Goal: Transaction & Acquisition: Book appointment/travel/reservation

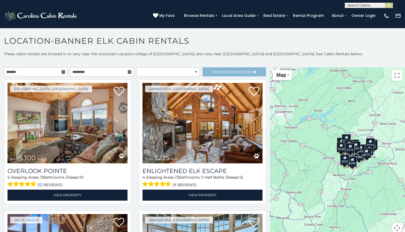
click at [215, 68] on link "Refine Search Filters" at bounding box center [234, 71] width 63 height 9
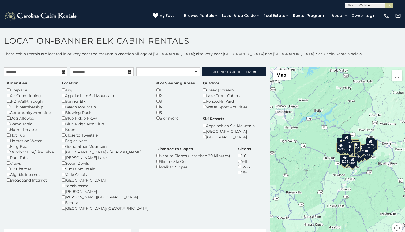
click at [65, 106] on div "Beech Mountain" at bounding box center [105, 107] width 87 height 6
click at [66, 111] on div "Blowing Rock" at bounding box center [105, 113] width 87 height 6
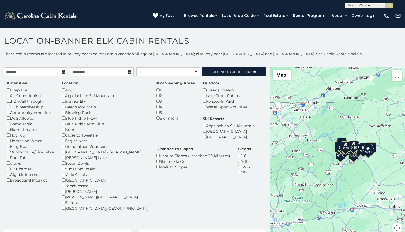
drag, startPoint x: 306, startPoint y: 166, endPoint x: 309, endPoint y: 178, distance: 12.1
click at [309, 178] on div "$300 $395 $535 $225 $375 $425 $480 $350 $325 $451 $460 $1,095 $315 $310 $315 $2…" at bounding box center [337, 153] width 135 height 172
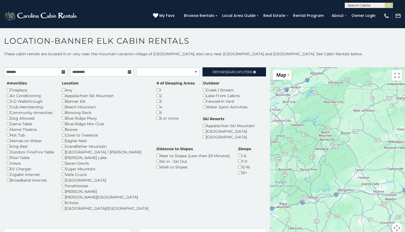
drag, startPoint x: 356, startPoint y: 166, endPoint x: 346, endPoint y: 149, distance: 20.4
click at [346, 149] on div at bounding box center [337, 153] width 135 height 172
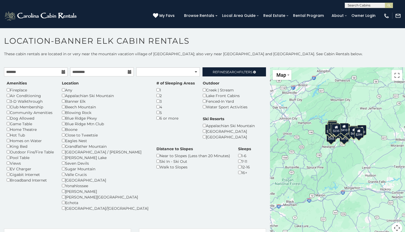
click at [66, 144] on div "Grandfather Mountain" at bounding box center [105, 146] width 87 height 6
click at [63, 177] on div "[GEOGRAPHIC_DATA]" at bounding box center [105, 180] width 87 height 6
click at [66, 122] on div "Blue Ridge Mtn Club" at bounding box center [105, 124] width 87 height 6
select select "*********"
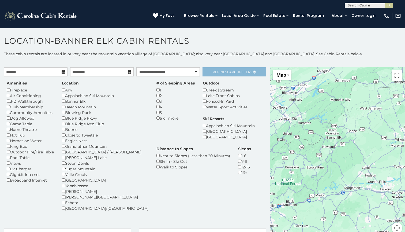
click at [219, 72] on span "Refine Search Filters" at bounding box center [233, 72] width 40 height 4
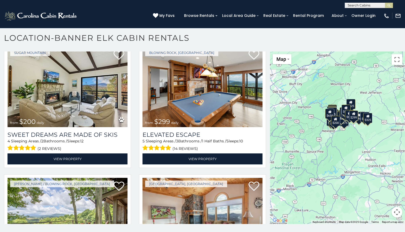
scroll to position [3, 0]
click at [397, 61] on button "Toggle fullscreen view" at bounding box center [397, 59] width 11 height 11
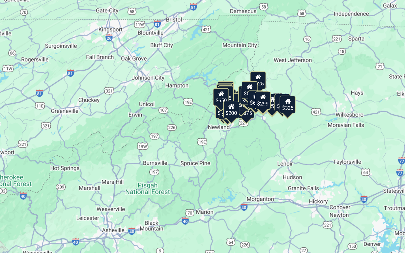
scroll to position [3, 0]
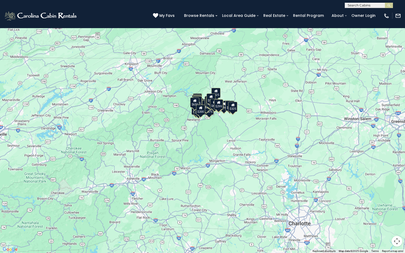
click at [398, 2] on div "$200 $299 $299 $300 $310 $315 $330 $325 $355 $355 $355 $375 $390 $349 $325 $400…" at bounding box center [202, 126] width 405 height 253
click at [398, 9] on button "Toggle fullscreen view" at bounding box center [397, 8] width 11 height 11
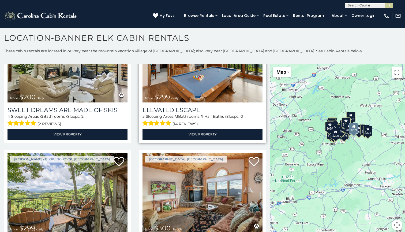
scroll to position [59, 0]
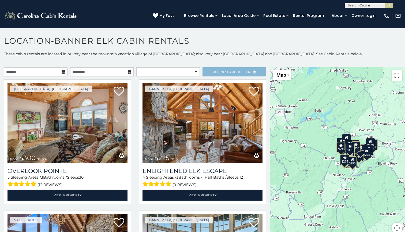
click at [217, 70] on span "Refine Search Filters" at bounding box center [233, 72] width 40 height 4
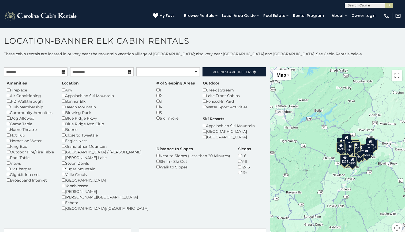
click at [12, 160] on div "Views" at bounding box center [30, 163] width 47 height 6
click at [51, 151] on div "Outdoor Fire/Fire Table" at bounding box center [30, 152] width 47 height 6
click at [66, 90] on div "Any" at bounding box center [105, 90] width 87 height 6
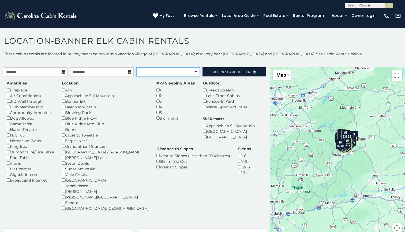
select select "*********"
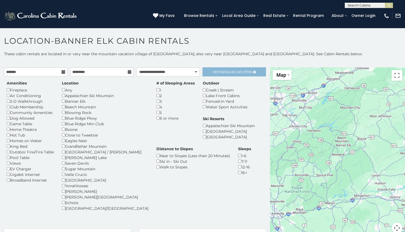
click at [230, 73] on span "Search" at bounding box center [232, 72] width 14 height 4
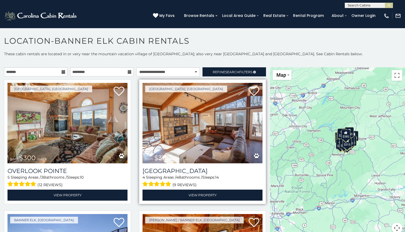
click at [220, 84] on img at bounding box center [203, 123] width 120 height 80
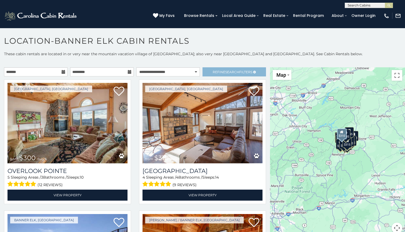
click at [227, 73] on span "Search" at bounding box center [232, 72] width 14 height 4
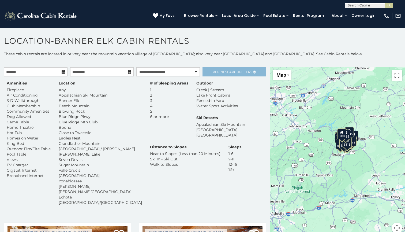
click at [228, 74] on link "Refine Search Filters" at bounding box center [234, 71] width 63 height 9
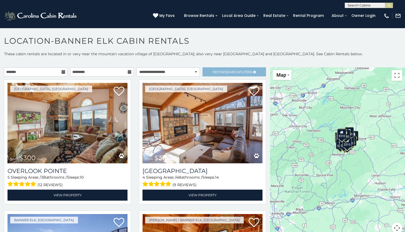
click at [212, 72] on link "Refine Search Filters" at bounding box center [234, 71] width 63 height 9
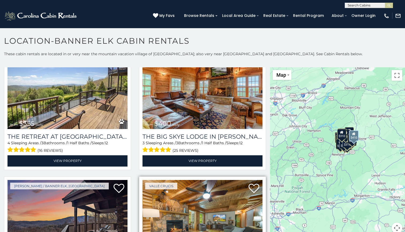
scroll to position [317, 0]
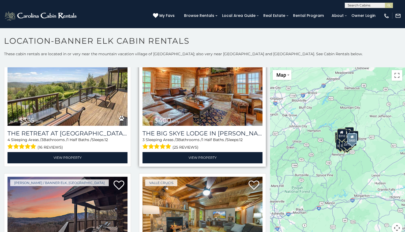
click at [220, 103] on img at bounding box center [203, 85] width 120 height 80
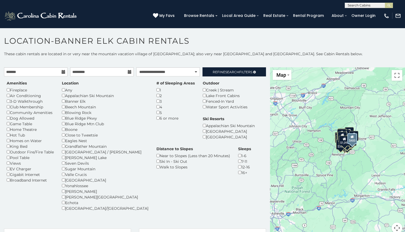
scroll to position [0, 0]
click at [229, 74] on span "Search" at bounding box center [232, 72] width 14 height 4
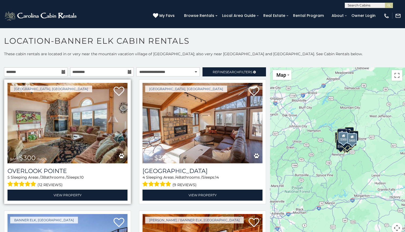
click at [103, 134] on img at bounding box center [68, 123] width 120 height 80
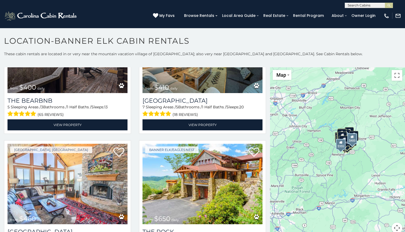
scroll to position [333, 0]
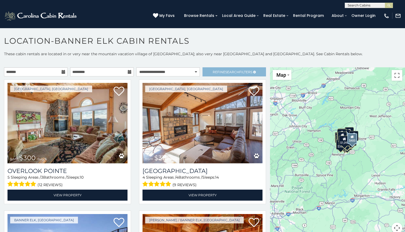
click at [233, 71] on span "Search" at bounding box center [232, 72] width 14 height 4
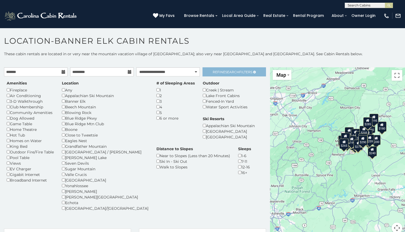
click at [236, 73] on span "Search" at bounding box center [232, 72] width 14 height 4
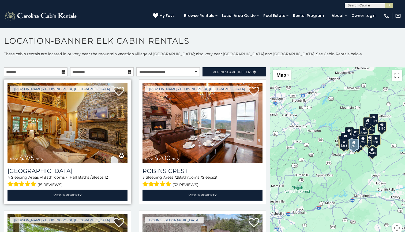
click at [93, 134] on img at bounding box center [68, 123] width 120 height 80
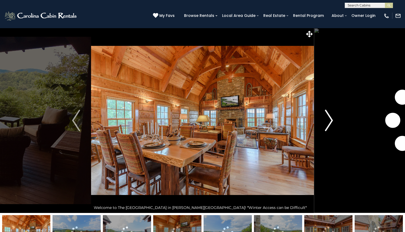
click at [327, 115] on img "Next" at bounding box center [329, 120] width 8 height 21
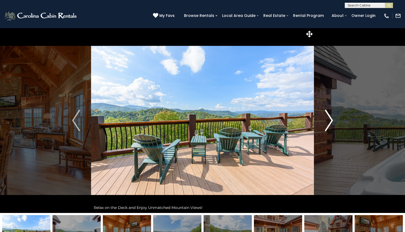
click at [327, 115] on img "Next" at bounding box center [329, 120] width 8 height 21
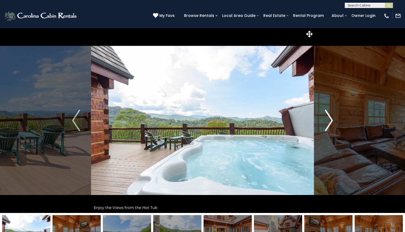
click at [327, 115] on img "Next" at bounding box center [329, 120] width 8 height 21
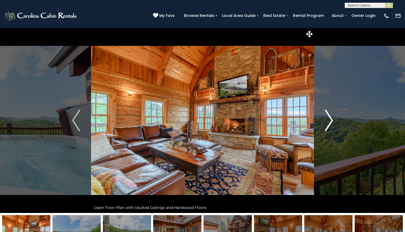
click at [327, 115] on img "Next" at bounding box center [329, 120] width 8 height 21
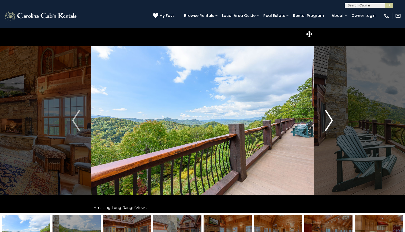
click at [327, 115] on img "Next" at bounding box center [329, 120] width 8 height 21
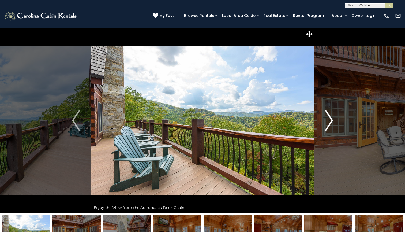
click at [327, 115] on img "Next" at bounding box center [329, 120] width 8 height 21
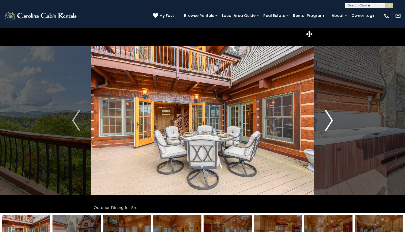
click at [327, 115] on img "Next" at bounding box center [329, 120] width 8 height 21
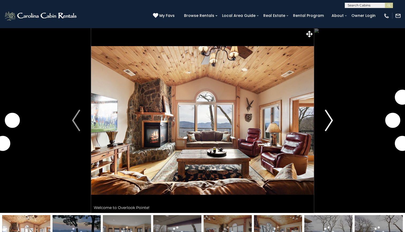
click at [322, 118] on button "Next" at bounding box center [329, 120] width 30 height 185
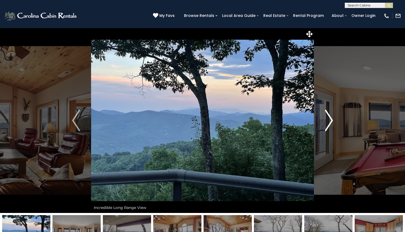
click at [322, 119] on button "Next" at bounding box center [329, 120] width 30 height 185
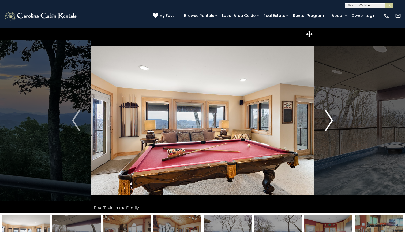
click at [322, 119] on button "Next" at bounding box center [329, 120] width 30 height 185
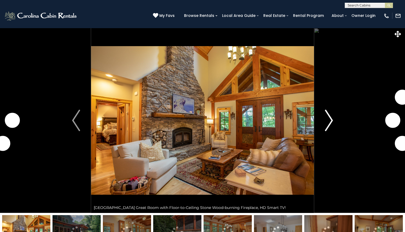
click at [323, 121] on button "Next" at bounding box center [329, 120] width 30 height 185
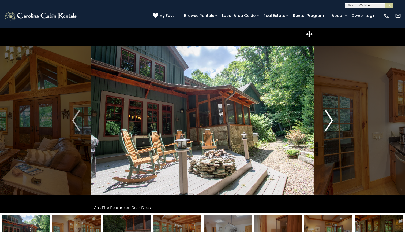
click at [331, 124] on img "Next" at bounding box center [329, 120] width 8 height 21
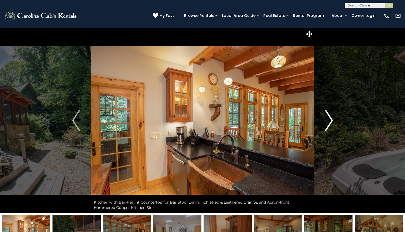
click at [331, 124] on img "Next" at bounding box center [329, 120] width 8 height 21
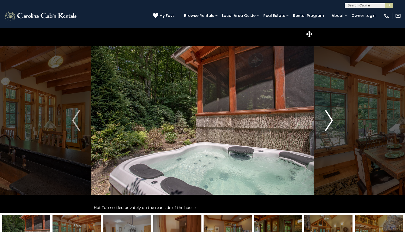
click at [328, 123] on img "Next" at bounding box center [329, 120] width 8 height 21
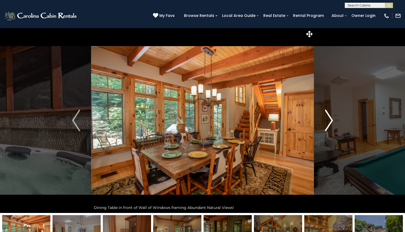
click at [328, 123] on img "Next" at bounding box center [329, 120] width 8 height 21
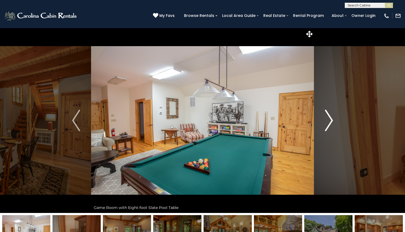
click at [328, 123] on img "Next" at bounding box center [329, 120] width 8 height 21
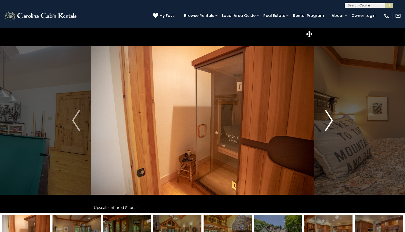
click at [328, 123] on img "Next" at bounding box center [329, 120] width 8 height 21
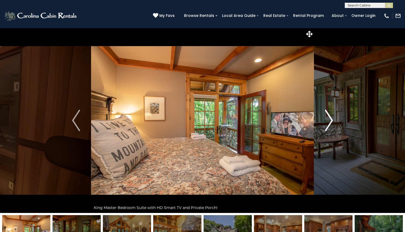
click at [328, 123] on img "Next" at bounding box center [329, 120] width 8 height 21
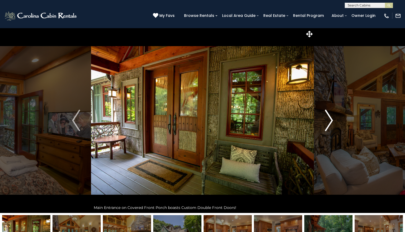
click at [328, 123] on img "Next" at bounding box center [329, 120] width 8 height 21
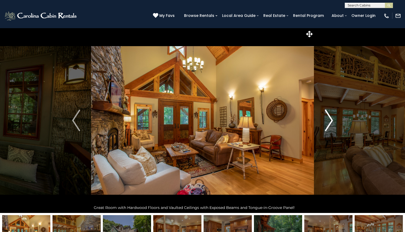
click at [328, 126] on img "Next" at bounding box center [329, 120] width 8 height 21
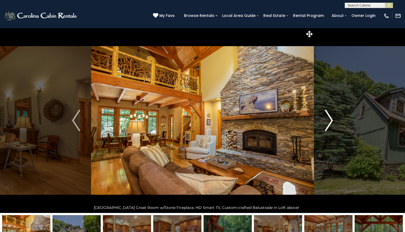
click at [328, 126] on img "Next" at bounding box center [329, 120] width 8 height 21
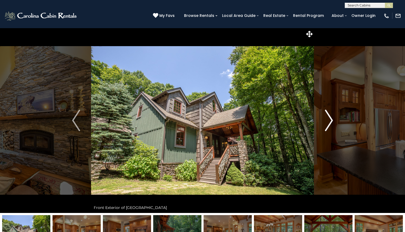
click at [330, 124] on img "Next" at bounding box center [329, 120] width 8 height 21
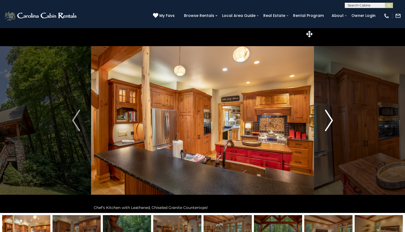
click at [330, 123] on img "Next" at bounding box center [329, 120] width 8 height 21
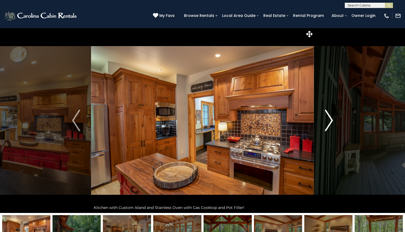
click at [330, 123] on img "Next" at bounding box center [329, 120] width 8 height 21
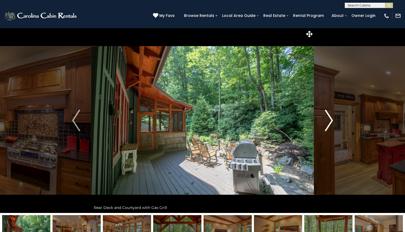
click at [330, 123] on img "Next" at bounding box center [329, 120] width 8 height 21
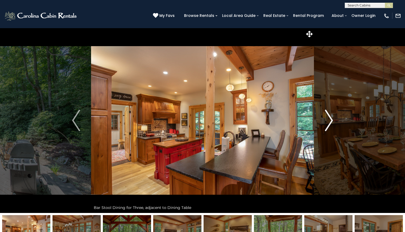
click at [330, 123] on img "Next" at bounding box center [329, 120] width 8 height 21
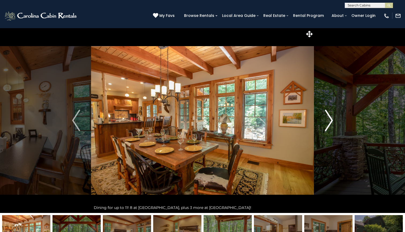
click at [330, 123] on img "Next" at bounding box center [329, 120] width 8 height 21
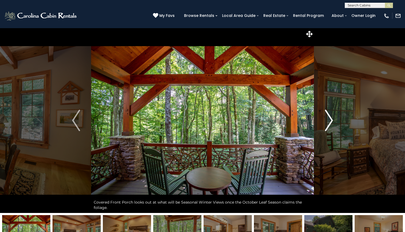
click at [330, 123] on img "Next" at bounding box center [329, 120] width 8 height 21
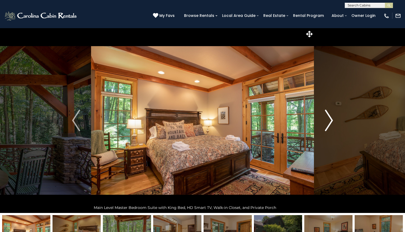
click at [330, 123] on img "Next" at bounding box center [329, 120] width 8 height 21
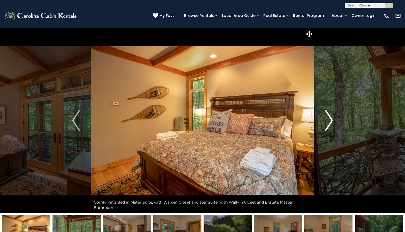
click at [330, 123] on img "Next" at bounding box center [329, 120] width 8 height 21
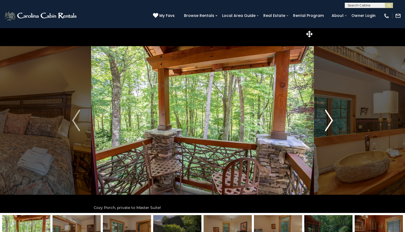
click at [330, 123] on img "Next" at bounding box center [329, 120] width 8 height 21
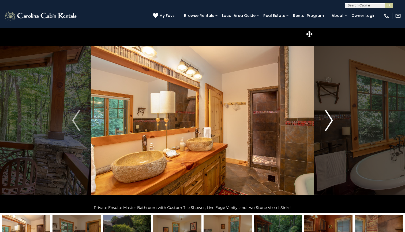
click at [330, 123] on img "Next" at bounding box center [329, 120] width 8 height 21
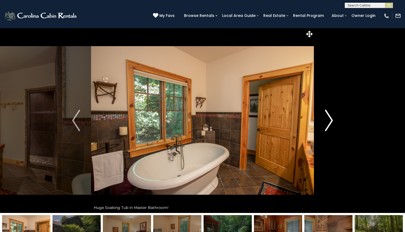
click at [330, 123] on img "Next" at bounding box center [329, 120] width 8 height 21
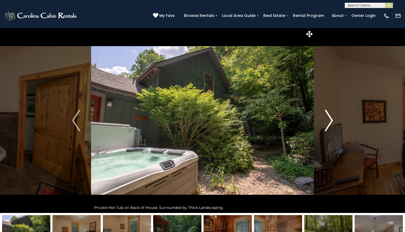
click at [330, 123] on img "Next" at bounding box center [329, 120] width 8 height 21
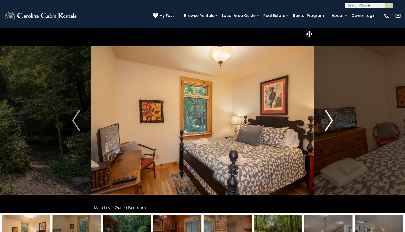
click at [330, 123] on img "Next" at bounding box center [329, 120] width 8 height 21
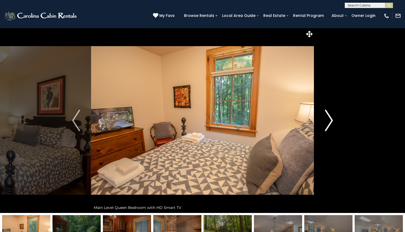
click at [330, 123] on img "Next" at bounding box center [329, 120] width 8 height 21
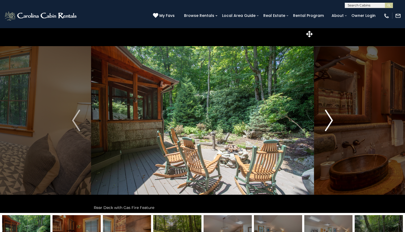
click at [330, 123] on img "Next" at bounding box center [329, 120] width 8 height 21
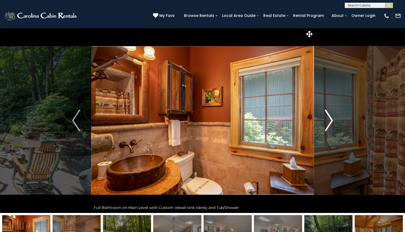
click at [327, 121] on img "Next" at bounding box center [329, 120] width 8 height 21
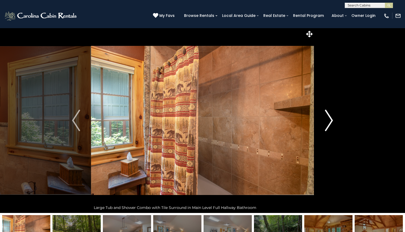
click at [327, 121] on img "Next" at bounding box center [329, 120] width 8 height 21
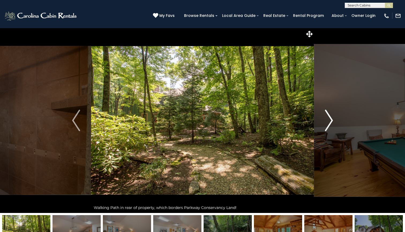
click at [327, 121] on img "Next" at bounding box center [329, 120] width 8 height 21
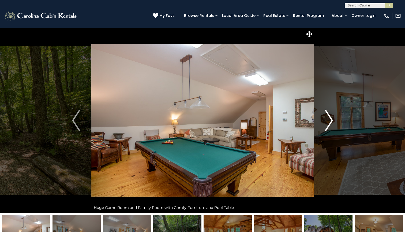
click at [327, 121] on img "Next" at bounding box center [329, 120] width 8 height 21
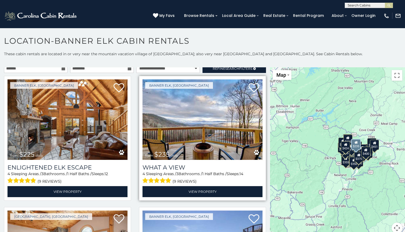
scroll to position [3, 0]
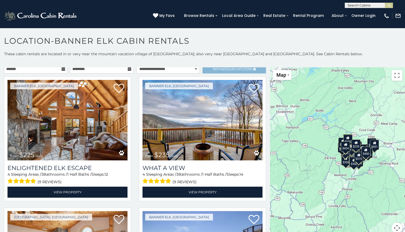
click at [213, 72] on link "Refine Search Filters" at bounding box center [234, 68] width 63 height 9
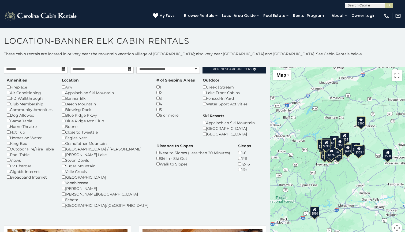
click at [238, 158] on div "7-11" at bounding box center [244, 158] width 13 height 6
click at [238, 156] on div "7-11" at bounding box center [244, 158] width 13 height 6
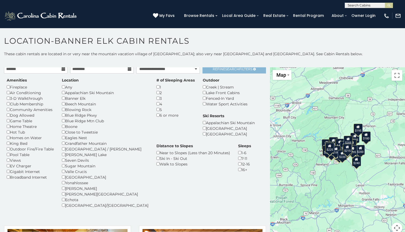
click at [241, 69] on span "Refine Search Filters" at bounding box center [233, 69] width 40 height 4
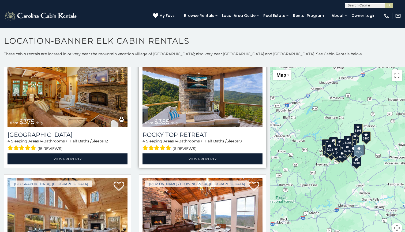
scroll to position [37, 0]
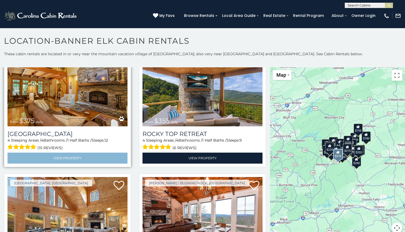
click at [77, 157] on link "View Property" at bounding box center [68, 157] width 120 height 11
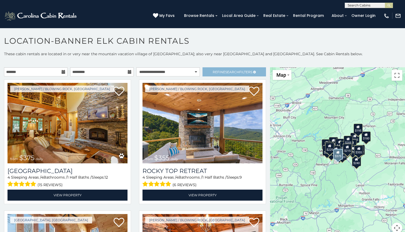
scroll to position [0, 0]
click at [237, 71] on span "Search" at bounding box center [232, 72] width 14 height 4
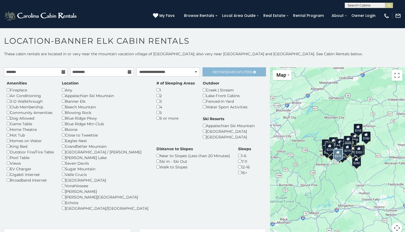
click at [237, 71] on span "Search" at bounding box center [232, 72] width 14 height 4
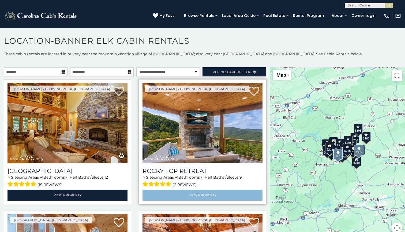
click at [212, 197] on link "View Property" at bounding box center [203, 194] width 120 height 11
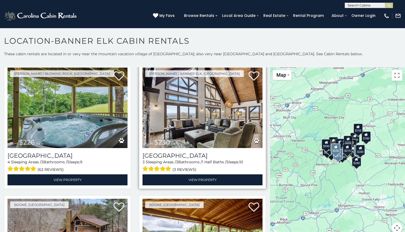
scroll to position [278, 0]
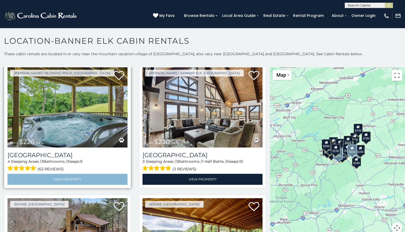
click at [83, 177] on link "View Property" at bounding box center [68, 179] width 120 height 11
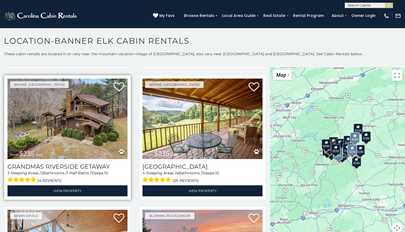
scroll to position [401, 0]
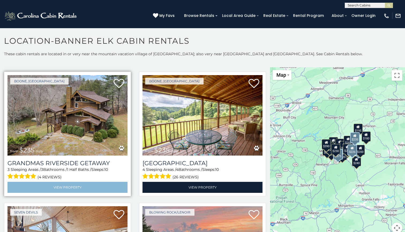
click at [106, 185] on link "View Property" at bounding box center [68, 187] width 120 height 11
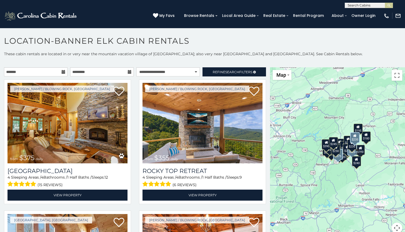
scroll to position [0, 0]
click at [214, 70] on span "Refine Search Filters" at bounding box center [233, 72] width 40 height 4
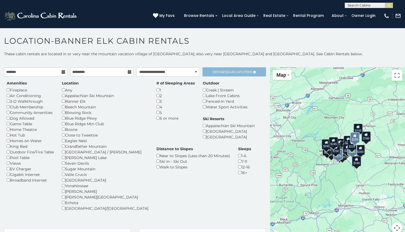
click at [223, 74] on link "Refine Search Filters" at bounding box center [234, 71] width 63 height 9
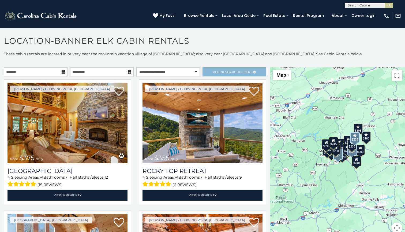
click at [223, 74] on link "Refine Search Filters" at bounding box center [234, 71] width 63 height 9
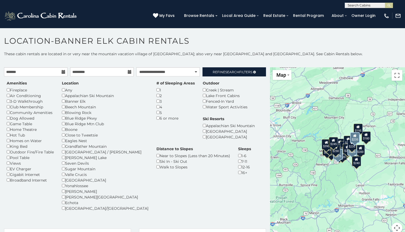
click at [65, 92] on div "Any" at bounding box center [105, 90] width 87 height 6
click at [65, 91] on div "Any" at bounding box center [105, 90] width 87 height 6
click at [65, 88] on div "Any" at bounding box center [105, 90] width 87 height 6
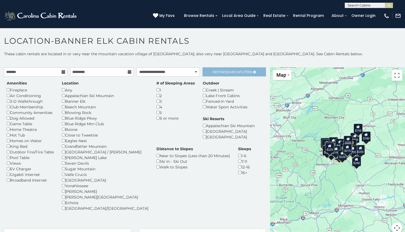
click at [243, 71] on span "Refine Search Filters" at bounding box center [233, 72] width 40 height 4
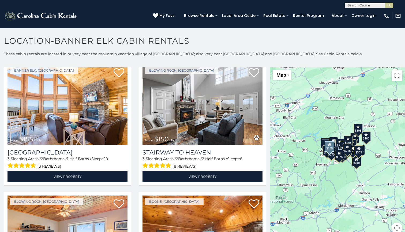
scroll to position [1199, 0]
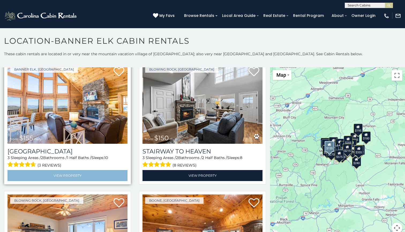
click at [92, 176] on link "View Property" at bounding box center [68, 175] width 120 height 11
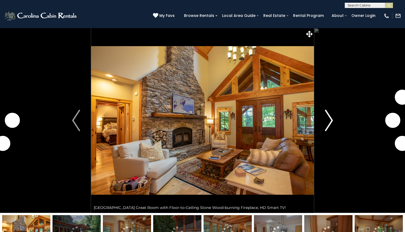
click at [331, 123] on img "Next" at bounding box center [329, 120] width 8 height 21
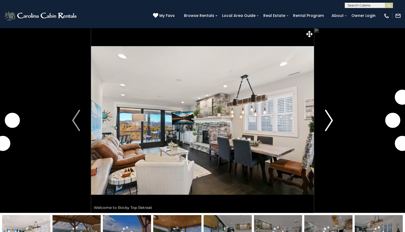
click at [324, 121] on button "Next" at bounding box center [329, 120] width 30 height 185
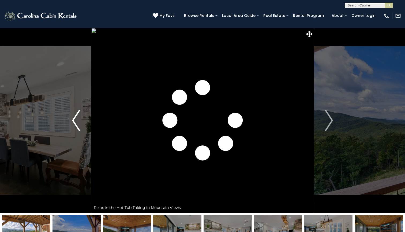
click at [81, 119] on button "Previous" at bounding box center [76, 120] width 30 height 185
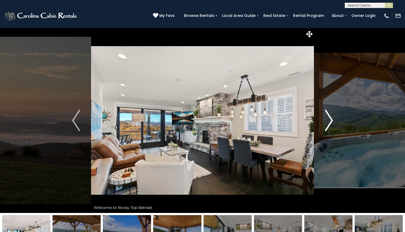
click at [329, 125] on img "Next" at bounding box center [329, 120] width 8 height 21
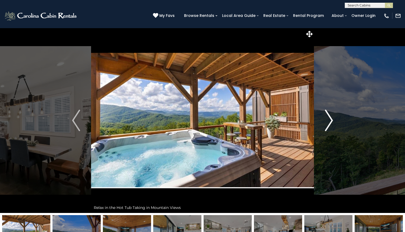
click at [327, 121] on img "Next" at bounding box center [329, 120] width 8 height 21
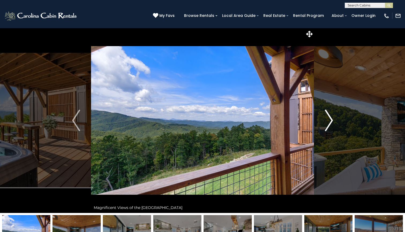
click at [327, 121] on img "Next" at bounding box center [329, 120] width 8 height 21
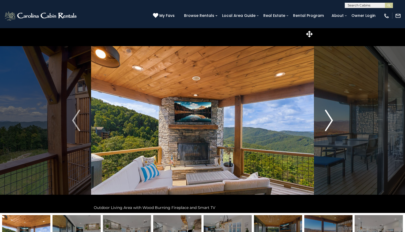
click at [320, 121] on button "Next" at bounding box center [329, 120] width 30 height 185
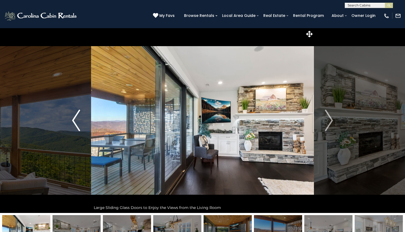
click at [72, 116] on button "Previous" at bounding box center [76, 120] width 30 height 185
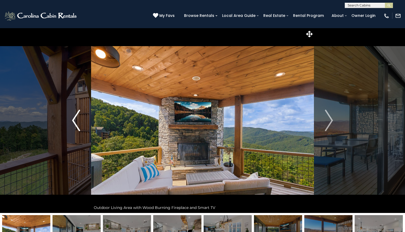
click at [78, 117] on img "Previous" at bounding box center [76, 120] width 8 height 21
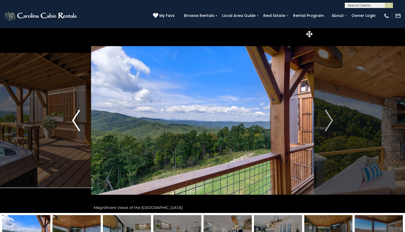
click at [81, 122] on button "Previous" at bounding box center [76, 120] width 30 height 185
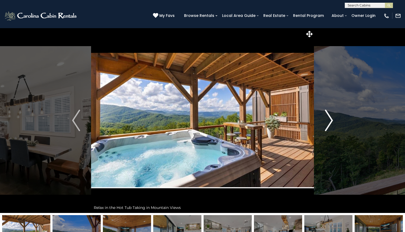
click at [332, 117] on img "Next" at bounding box center [329, 120] width 8 height 21
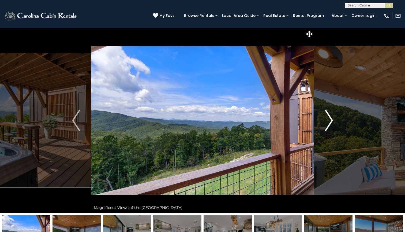
click at [329, 118] on img "Next" at bounding box center [329, 120] width 8 height 21
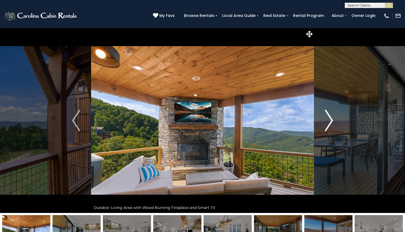
click at [329, 118] on img "Next" at bounding box center [329, 120] width 8 height 21
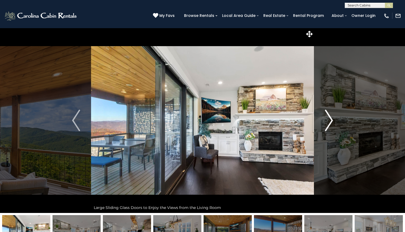
click at [330, 118] on img "Next" at bounding box center [329, 120] width 8 height 21
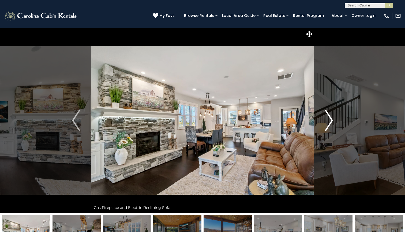
click at [330, 118] on img "Next" at bounding box center [329, 120] width 8 height 21
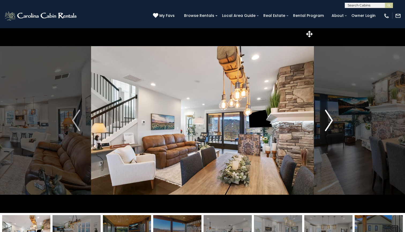
click at [330, 119] on img "Next" at bounding box center [329, 120] width 8 height 21
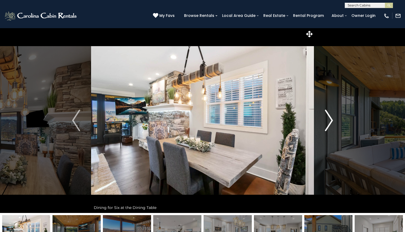
click at [330, 119] on img "Next" at bounding box center [329, 120] width 8 height 21
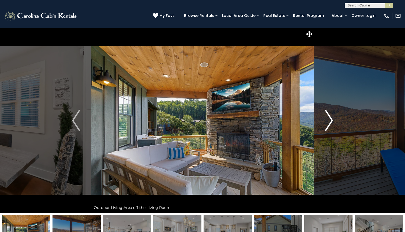
click at [330, 119] on img "Next" at bounding box center [329, 120] width 8 height 21
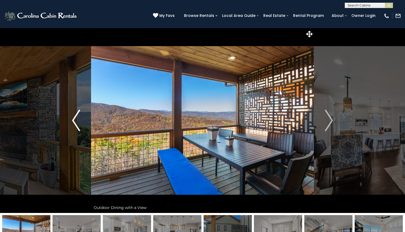
click at [70, 124] on button "Previous" at bounding box center [76, 120] width 30 height 185
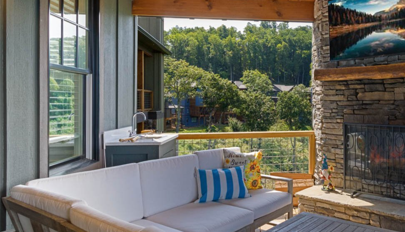
scroll to position [20, 0]
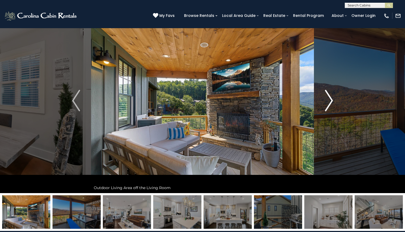
click at [328, 102] on img "Next" at bounding box center [329, 100] width 8 height 21
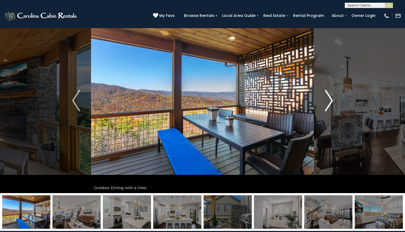
click at [328, 102] on img "Next" at bounding box center [329, 100] width 8 height 21
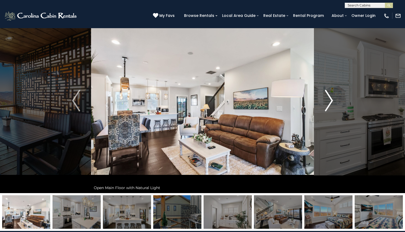
click at [328, 102] on img "Next" at bounding box center [329, 100] width 8 height 21
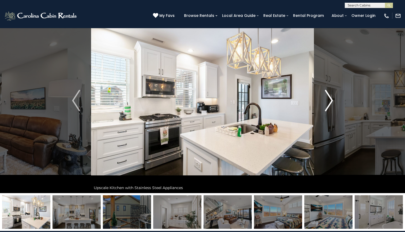
click at [328, 102] on img "Next" at bounding box center [329, 100] width 8 height 21
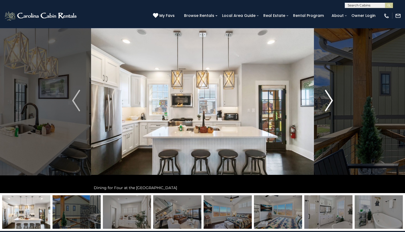
click at [328, 102] on img "Next" at bounding box center [329, 100] width 8 height 21
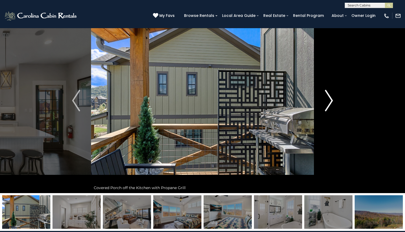
click at [326, 101] on img "Next" at bounding box center [329, 100] width 8 height 21
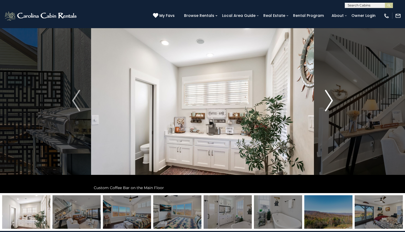
click at [326, 101] on img "Next" at bounding box center [329, 100] width 8 height 21
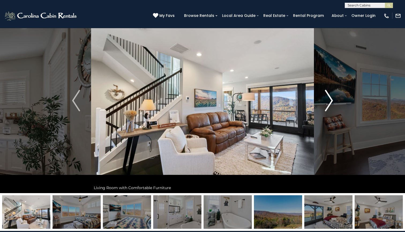
click at [326, 101] on img "Next" at bounding box center [329, 100] width 8 height 21
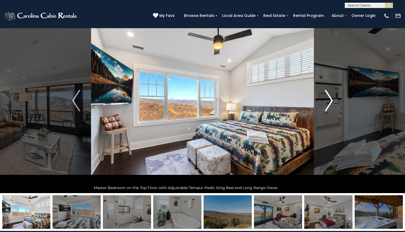
click at [326, 101] on img "Next" at bounding box center [329, 100] width 8 height 21
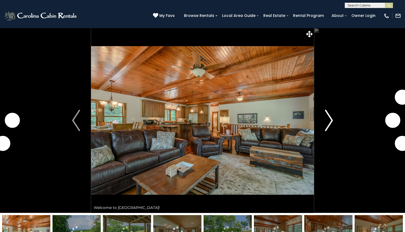
click at [330, 121] on img "Next" at bounding box center [329, 120] width 8 height 21
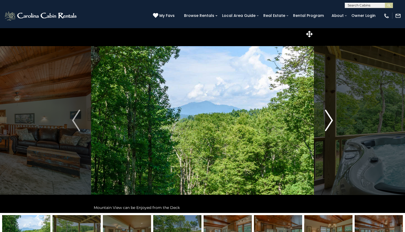
click at [322, 120] on button "Next" at bounding box center [329, 120] width 30 height 185
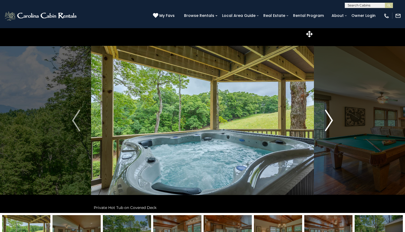
click at [325, 119] on img "Next" at bounding box center [329, 120] width 8 height 21
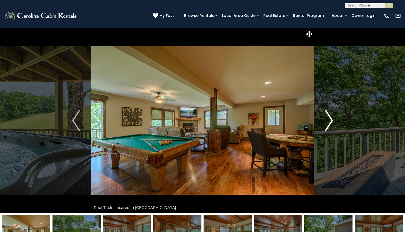
click at [325, 118] on img "Next" at bounding box center [329, 120] width 8 height 21
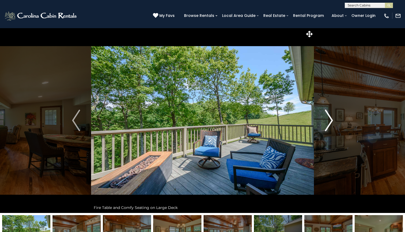
click at [325, 119] on img "Next" at bounding box center [329, 120] width 8 height 21
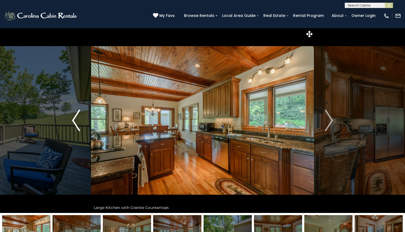
click at [78, 117] on img "Previous" at bounding box center [76, 120] width 8 height 21
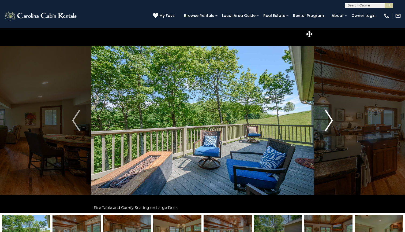
click at [328, 127] on img "Next" at bounding box center [329, 120] width 8 height 21
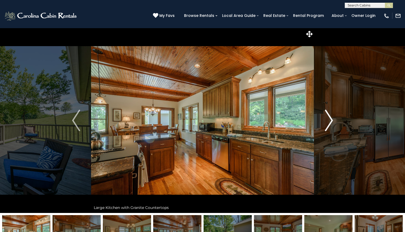
click at [328, 127] on img "Next" at bounding box center [329, 120] width 8 height 21
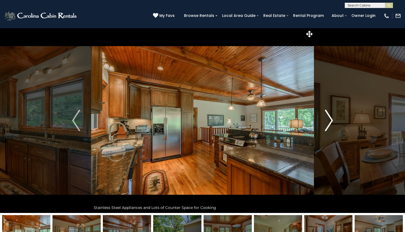
click at [328, 127] on img "Next" at bounding box center [329, 120] width 8 height 21
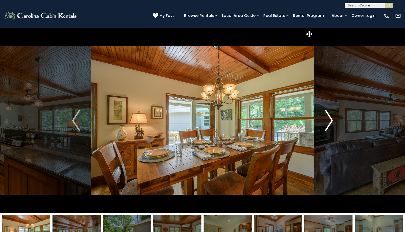
click at [328, 127] on img "Next" at bounding box center [329, 120] width 8 height 21
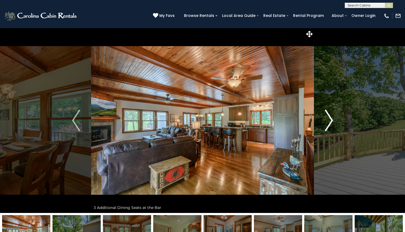
click at [328, 127] on img "Next" at bounding box center [329, 120] width 8 height 21
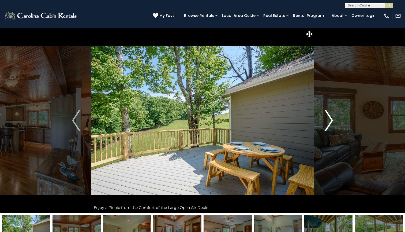
click at [328, 127] on img "Next" at bounding box center [329, 120] width 8 height 21
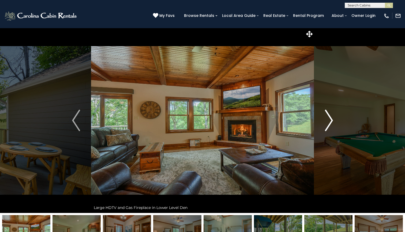
click at [328, 127] on img "Next" at bounding box center [329, 120] width 8 height 21
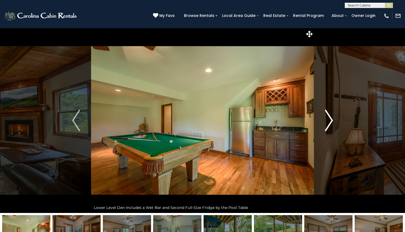
click at [328, 128] on img "Next" at bounding box center [329, 120] width 8 height 21
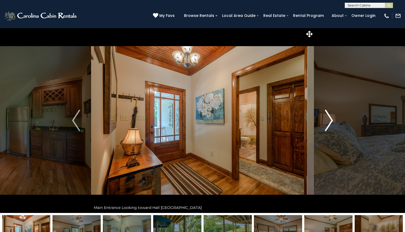
click at [328, 128] on img "Next" at bounding box center [329, 120] width 8 height 21
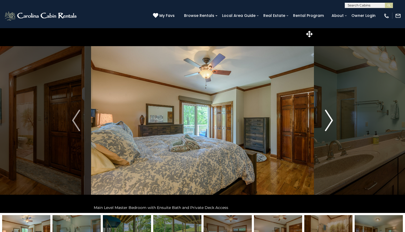
click at [328, 128] on img "Next" at bounding box center [329, 120] width 8 height 21
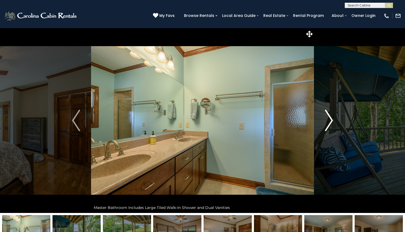
click at [328, 128] on img "Next" at bounding box center [329, 120] width 8 height 21
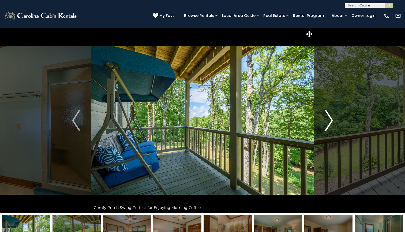
click at [328, 128] on img "Next" at bounding box center [329, 120] width 8 height 21
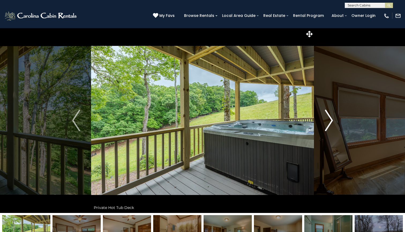
click at [328, 128] on img "Next" at bounding box center [329, 120] width 8 height 21
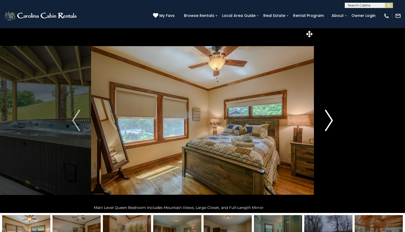
click at [328, 128] on img "Next" at bounding box center [329, 120] width 8 height 21
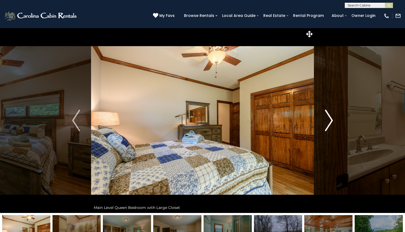
click at [328, 128] on img "Next" at bounding box center [329, 120] width 8 height 21
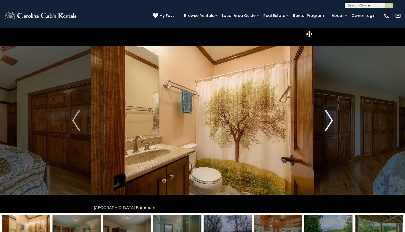
click at [328, 128] on img "Next" at bounding box center [329, 120] width 8 height 21
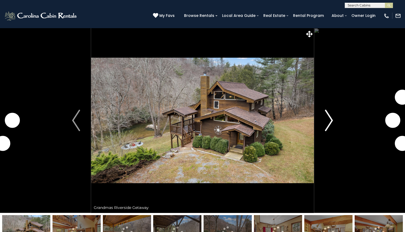
click at [329, 125] on img "Next" at bounding box center [329, 120] width 8 height 21
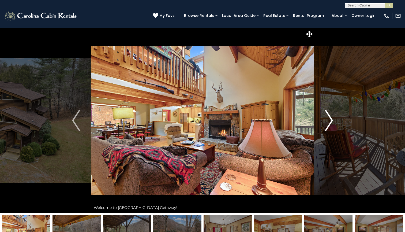
click at [329, 125] on img "Next" at bounding box center [329, 120] width 8 height 21
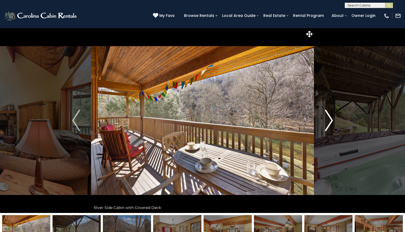
click at [327, 122] on img "Next" at bounding box center [329, 120] width 8 height 21
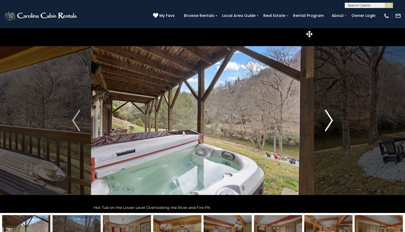
click at [330, 117] on img "Next" at bounding box center [329, 120] width 8 height 21
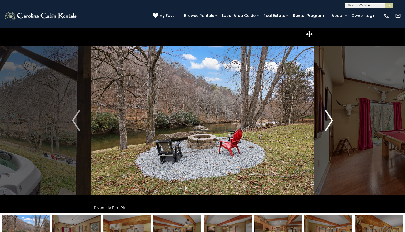
click at [330, 119] on img "Next" at bounding box center [329, 120] width 8 height 21
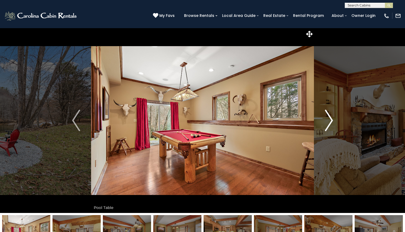
click at [330, 119] on img "Next" at bounding box center [329, 120] width 8 height 21
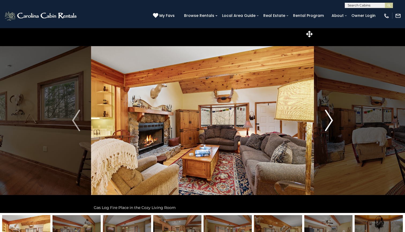
click at [332, 118] on img "Next" at bounding box center [329, 120] width 8 height 21
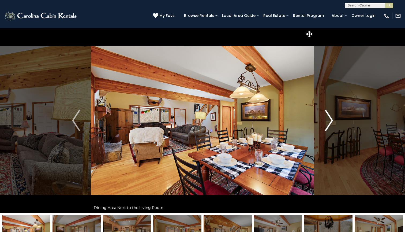
click at [332, 118] on img "Next" at bounding box center [329, 120] width 8 height 21
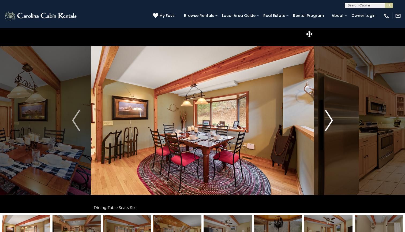
click at [332, 118] on img "Next" at bounding box center [329, 120] width 8 height 21
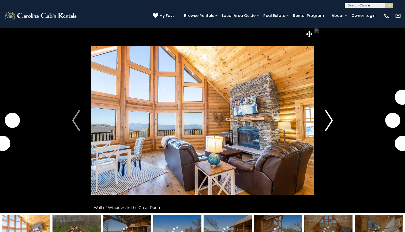
click at [329, 125] on img "Next" at bounding box center [329, 120] width 8 height 21
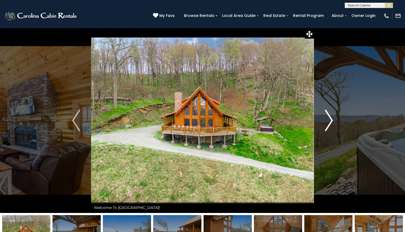
click at [329, 120] on img "Next" at bounding box center [329, 120] width 8 height 21
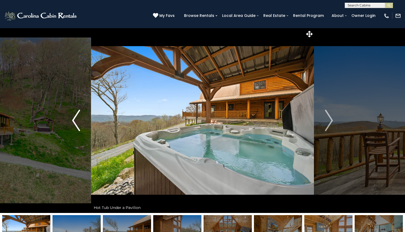
click at [73, 123] on img "Previous" at bounding box center [76, 120] width 8 height 21
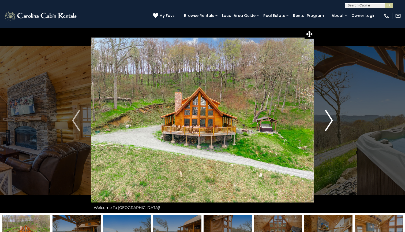
click at [329, 118] on img "Next" at bounding box center [329, 120] width 8 height 21
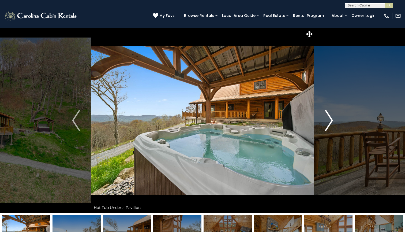
click at [329, 118] on img "Next" at bounding box center [329, 120] width 8 height 21
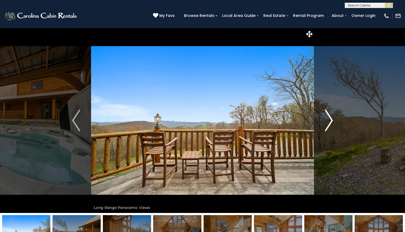
click at [329, 118] on img "Next" at bounding box center [329, 120] width 8 height 21
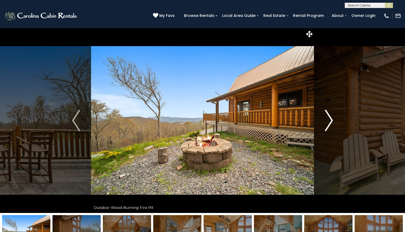
click at [329, 119] on img "Next" at bounding box center [329, 120] width 8 height 21
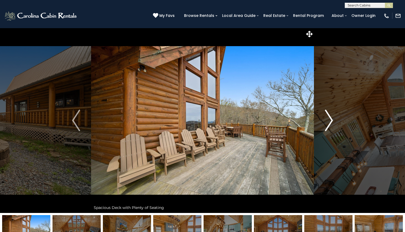
click at [329, 119] on img "Next" at bounding box center [329, 120] width 8 height 21
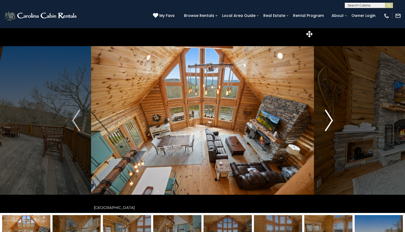
click at [329, 119] on img "Next" at bounding box center [329, 120] width 8 height 21
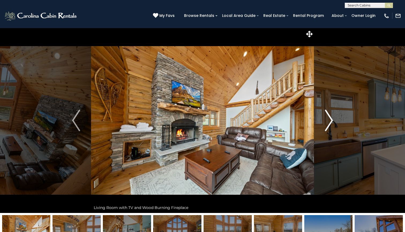
click at [329, 119] on img "Next" at bounding box center [329, 120] width 8 height 21
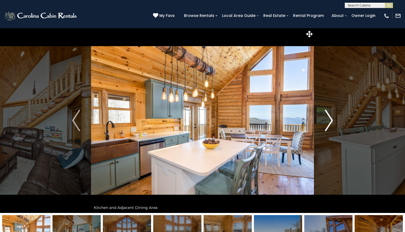
click at [329, 119] on img "Next" at bounding box center [329, 120] width 8 height 21
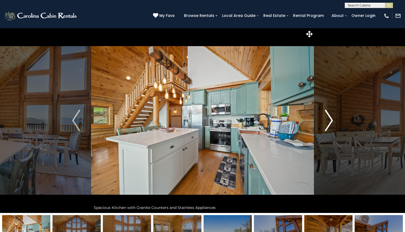
click at [330, 119] on img "Next" at bounding box center [329, 120] width 8 height 21
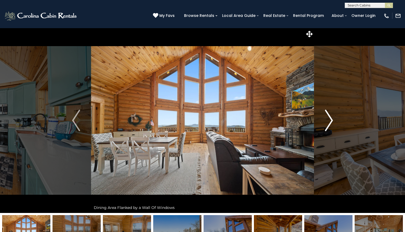
click at [329, 119] on img "Next" at bounding box center [329, 120] width 8 height 21
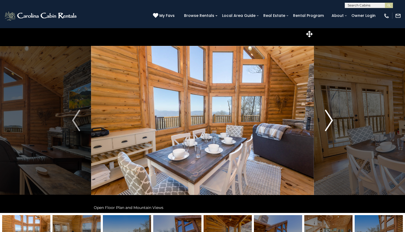
click at [329, 119] on img "Next" at bounding box center [329, 120] width 8 height 21
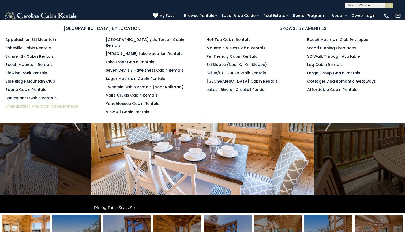
click at [34, 106] on link "Grandfather Mountain Cabin Rentals" at bounding box center [41, 105] width 73 height 5
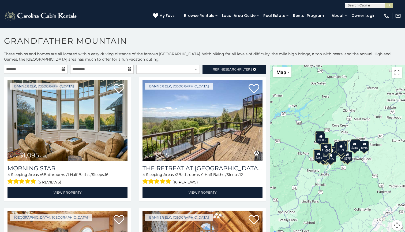
drag, startPoint x: 344, startPoint y: 106, endPoint x: 317, endPoint y: 104, distance: 26.9
click at [317, 104] on div "$1,095 $355 $300 $225 $375 $425 $400 $485 $300 $300 $375 $275 $350 $205 $305 $4…" at bounding box center [337, 151] width 135 height 172
select select "*********"
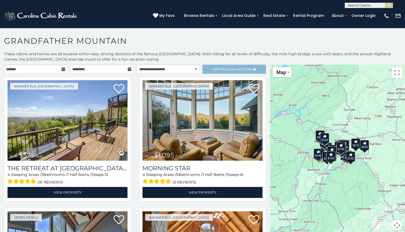
click at [233, 71] on link "Refine Search Filters" at bounding box center [234, 69] width 63 height 9
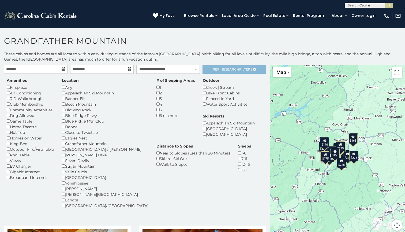
click at [226, 67] on link "Refine Search Filters" at bounding box center [234, 69] width 63 height 9
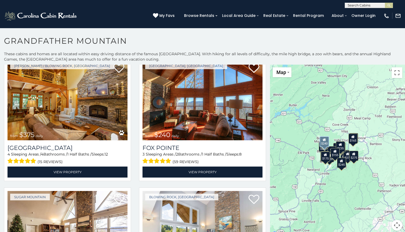
scroll to position [22, 0]
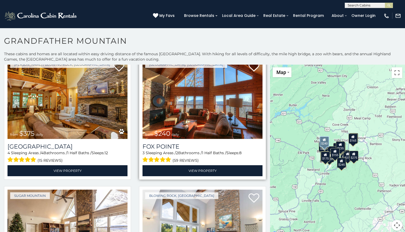
click at [189, 117] on img at bounding box center [203, 98] width 120 height 80
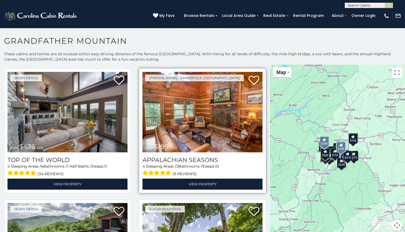
scroll to position [267, 0]
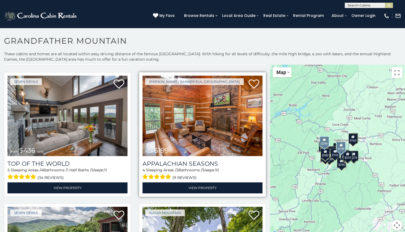
click at [187, 121] on img at bounding box center [203, 116] width 120 height 80
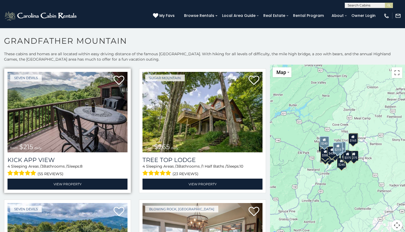
scroll to position [401, 0]
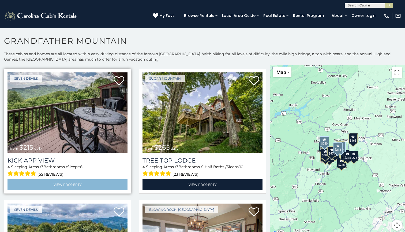
click at [89, 182] on link "View Property" at bounding box center [68, 184] width 120 height 11
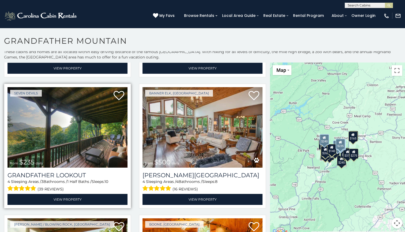
scroll to position [779, 0]
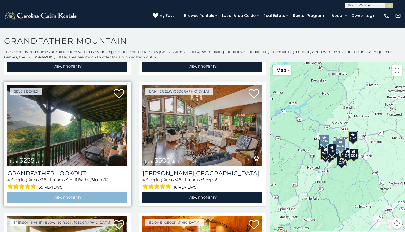
click at [84, 196] on link "View Property" at bounding box center [68, 197] width 120 height 11
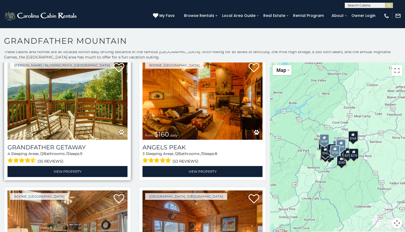
scroll to position [937, 0]
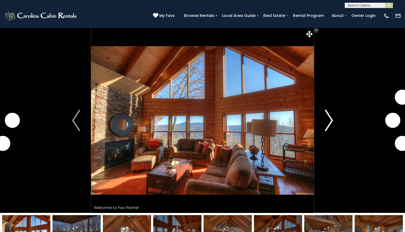
click at [326, 122] on img "Next" at bounding box center [329, 120] width 8 height 21
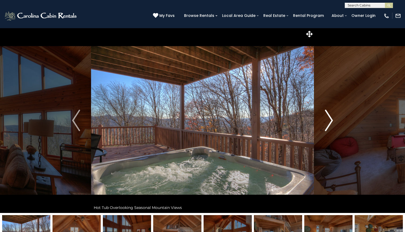
click at [326, 122] on img "Next" at bounding box center [329, 120] width 8 height 21
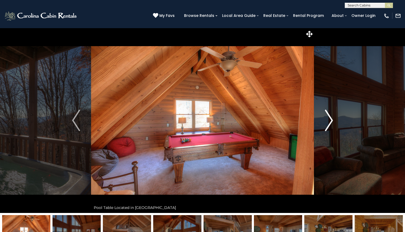
click at [328, 123] on img "Next" at bounding box center [329, 120] width 8 height 21
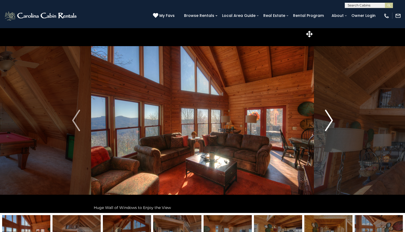
click at [328, 123] on img "Next" at bounding box center [329, 120] width 8 height 21
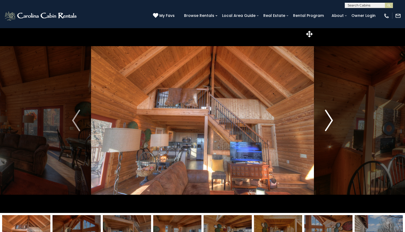
click at [328, 123] on img "Next" at bounding box center [329, 120] width 8 height 21
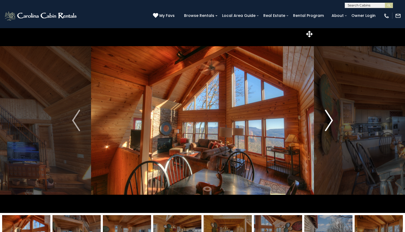
click at [328, 123] on img "Next" at bounding box center [329, 120] width 8 height 21
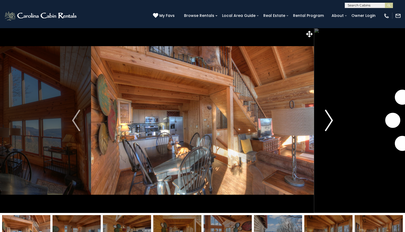
click at [328, 123] on img "Next" at bounding box center [329, 120] width 8 height 21
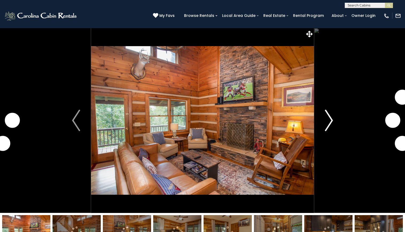
click at [325, 116] on img "Next" at bounding box center [329, 120] width 8 height 21
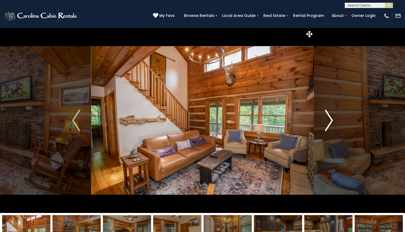
click at [328, 121] on img "Next" at bounding box center [329, 120] width 8 height 21
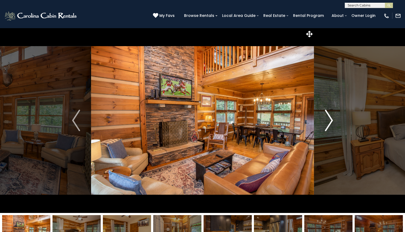
click at [328, 121] on img "Next" at bounding box center [329, 120] width 8 height 21
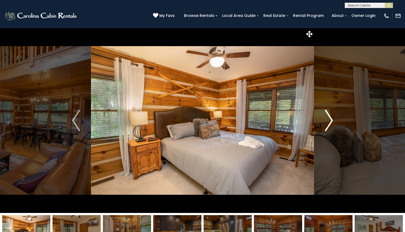
click at [328, 121] on img "Next" at bounding box center [329, 120] width 8 height 21
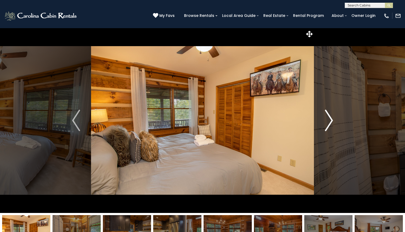
click at [328, 121] on img "Next" at bounding box center [329, 120] width 8 height 21
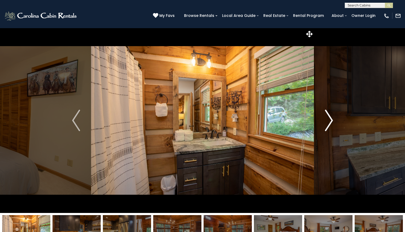
click at [328, 121] on img "Next" at bounding box center [329, 120] width 8 height 21
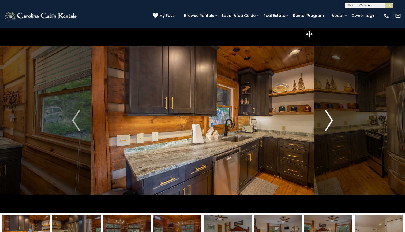
click at [328, 121] on img "Next" at bounding box center [329, 120] width 8 height 21
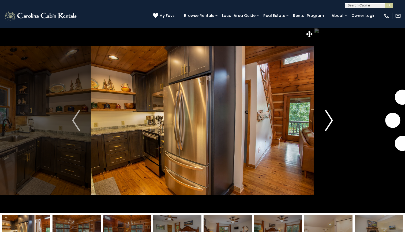
click at [328, 121] on img "Next" at bounding box center [329, 120] width 8 height 21
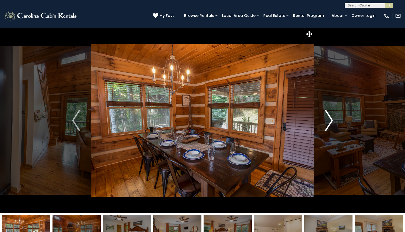
click at [328, 121] on img "Next" at bounding box center [329, 120] width 8 height 21
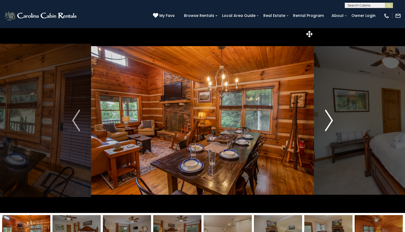
click at [328, 121] on img "Next" at bounding box center [329, 120] width 8 height 21
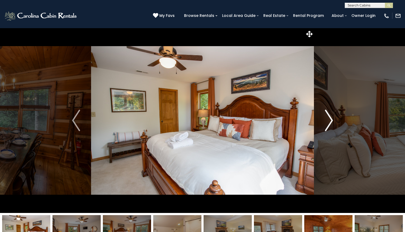
click at [328, 121] on img "Next" at bounding box center [329, 120] width 8 height 21
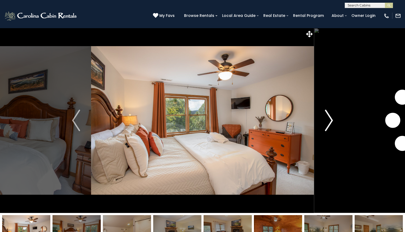
click at [328, 121] on img "Next" at bounding box center [329, 120] width 8 height 21
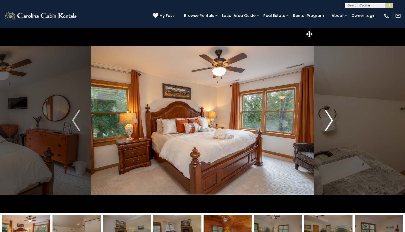
click at [328, 121] on img "Next" at bounding box center [329, 120] width 8 height 21
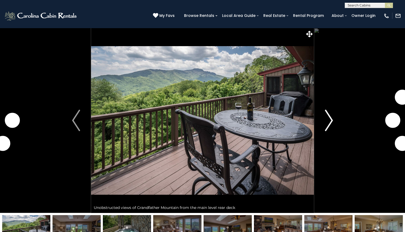
click at [331, 120] on img "Next" at bounding box center [329, 120] width 8 height 21
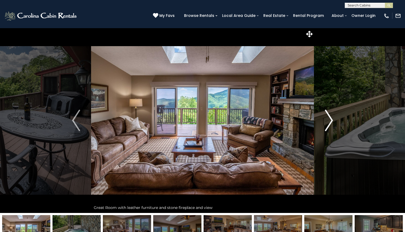
click at [329, 118] on img "Next" at bounding box center [329, 120] width 8 height 21
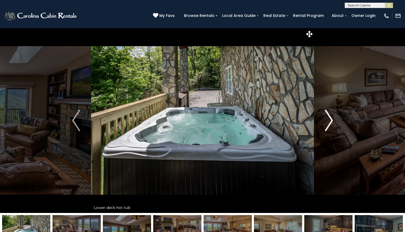
click at [329, 118] on img "Next" at bounding box center [329, 120] width 8 height 21
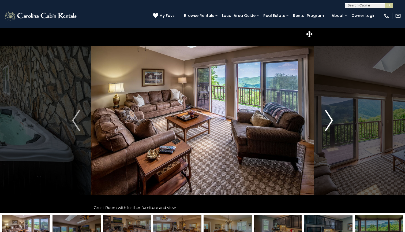
click at [329, 118] on img "Next" at bounding box center [329, 120] width 8 height 21
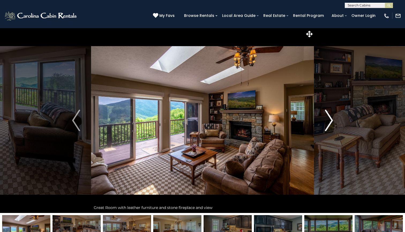
click at [328, 121] on img "Next" at bounding box center [329, 120] width 8 height 21
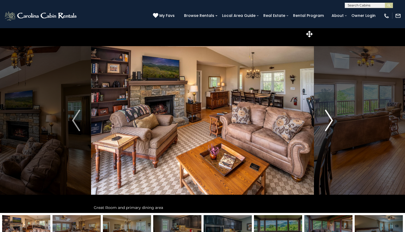
click at [328, 121] on img "Next" at bounding box center [329, 120] width 8 height 21
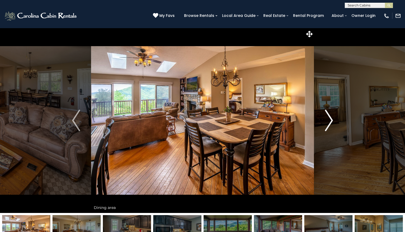
click at [328, 121] on img "Next" at bounding box center [329, 120] width 8 height 21
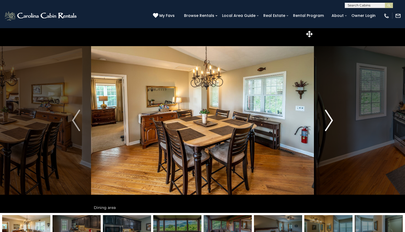
click at [328, 121] on img "Next" at bounding box center [329, 120] width 8 height 21
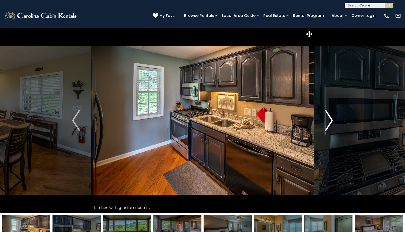
click at [328, 121] on img "Next" at bounding box center [329, 120] width 8 height 21
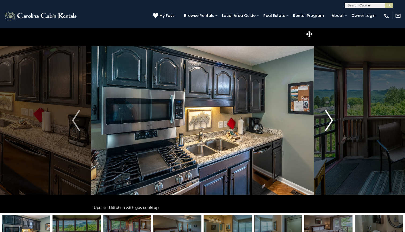
click at [328, 121] on img "Next" at bounding box center [329, 120] width 8 height 21
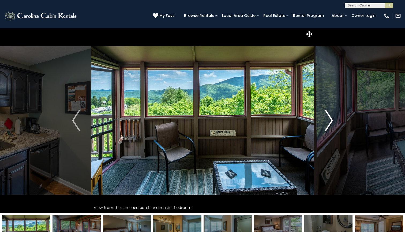
click at [328, 121] on img "Next" at bounding box center [329, 120] width 8 height 21
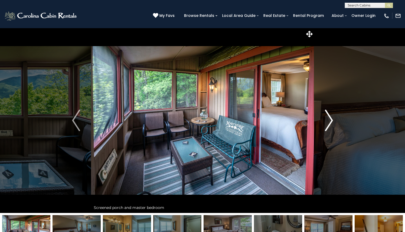
click at [328, 122] on img "Next" at bounding box center [329, 120] width 8 height 21
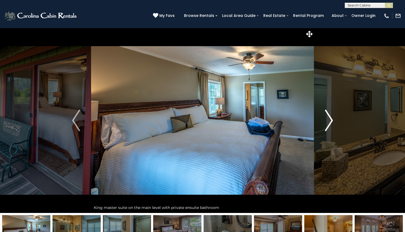
click at [328, 122] on img "Next" at bounding box center [329, 120] width 8 height 21
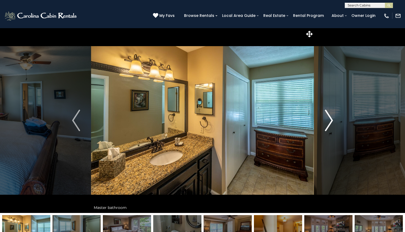
click at [328, 122] on img "Next" at bounding box center [329, 120] width 8 height 21
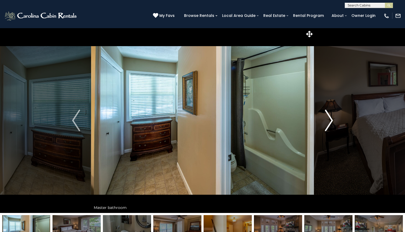
click at [328, 122] on img "Next" at bounding box center [329, 120] width 8 height 21
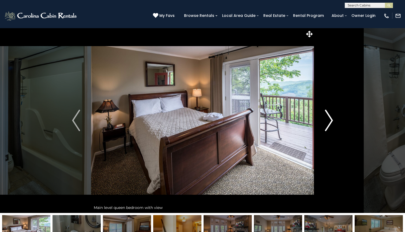
click at [328, 122] on img "Next" at bounding box center [329, 120] width 8 height 21
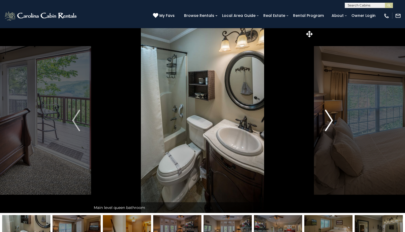
click at [328, 122] on img "Next" at bounding box center [329, 120] width 8 height 21
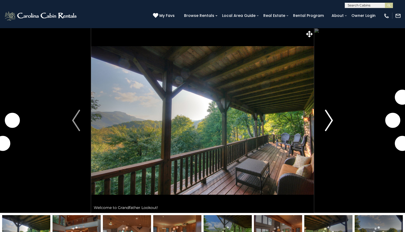
click at [327, 122] on img "Next" at bounding box center [329, 120] width 8 height 21
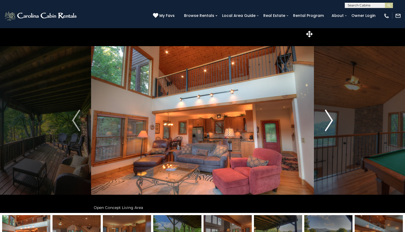
click at [330, 123] on img "Next" at bounding box center [329, 120] width 8 height 21
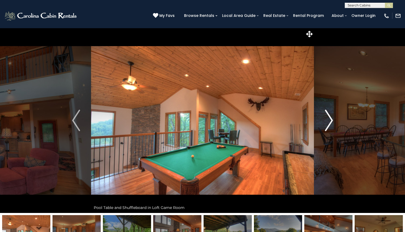
click at [330, 123] on img "Next" at bounding box center [329, 120] width 8 height 21
